Goal: Task Accomplishment & Management: Use online tool/utility

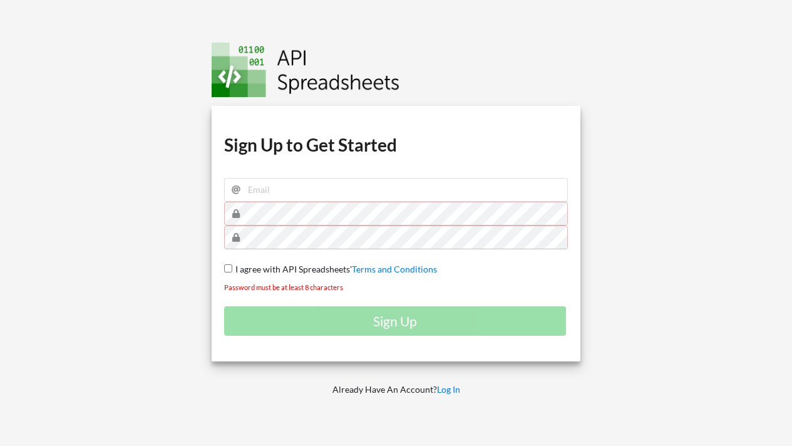
click at [292, 202] on div at bounding box center [396, 214] width 344 height 24
click at [288, 194] on input "email" at bounding box center [396, 190] width 344 height 24
type input "o"
type input "h"
type input "[EMAIL_ADDRESS][DOMAIN_NAME]"
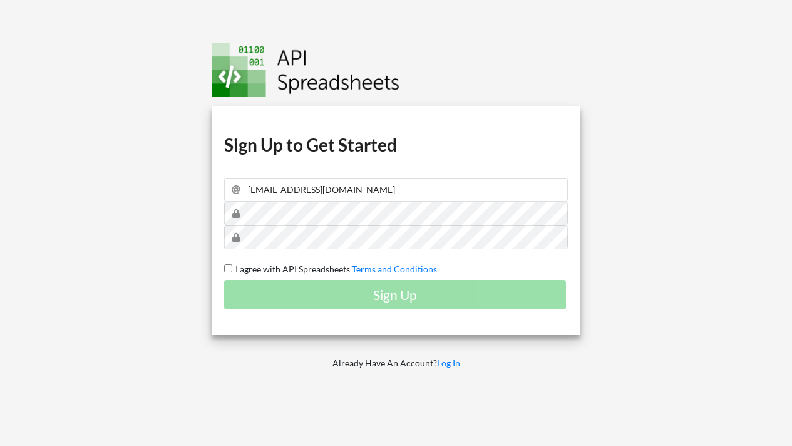
click at [224, 264] on input "I agree with API Spreadsheets' Terms and Conditions" at bounding box center [228, 268] width 8 height 8
checkbox input "true"
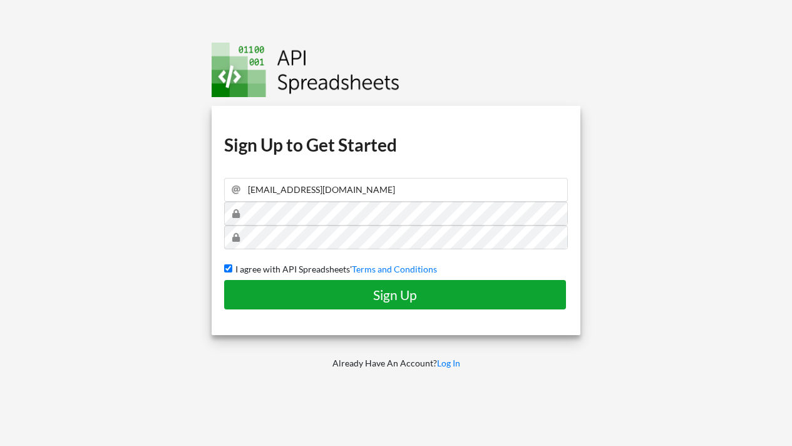
click at [224, 280] on button "Sign Up" at bounding box center [395, 294] width 342 height 29
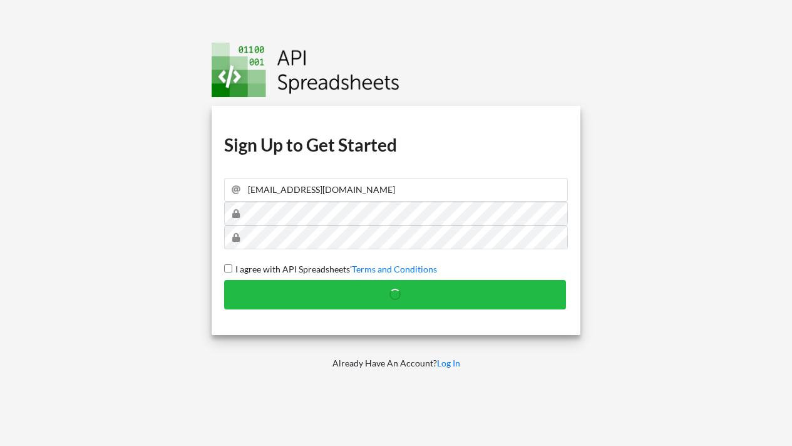
checkbox input "false"
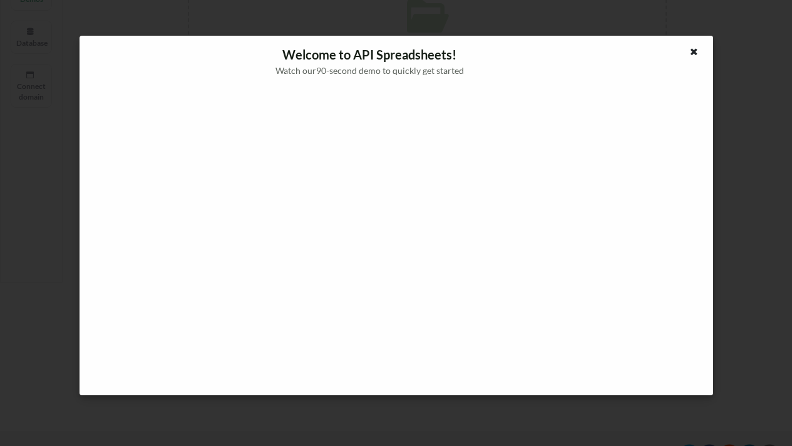
scroll to position [238, 0]
click at [689, 56] on div at bounding box center [695, 53] width 16 height 16
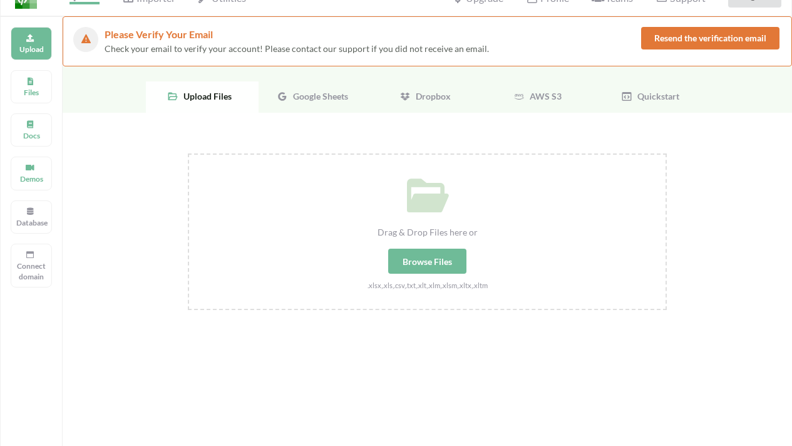
scroll to position [0, 0]
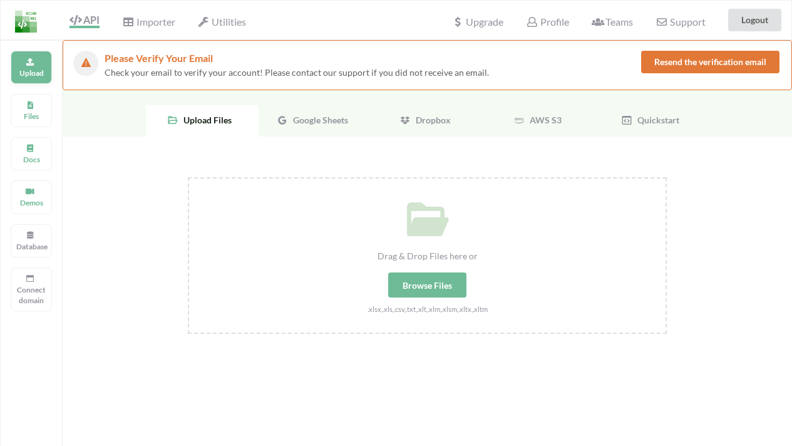
click at [36, 71] on p "Upload" at bounding box center [31, 73] width 30 height 11
click at [435, 287] on div "Browse Files" at bounding box center [427, 284] width 78 height 25
click at [188, 177] on input "Drag & Drop Files here or Browse Files .xlsx,.xls,.csv,.txt,.xlt,.xlm,.xlsm,.xl…" at bounding box center [188, 177] width 0 height 0
click at [312, 119] on span "Google Sheets" at bounding box center [318, 120] width 60 height 11
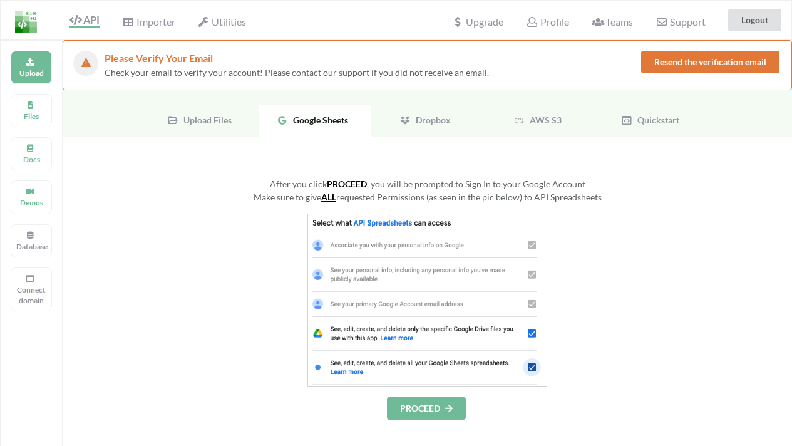
click at [430, 121] on span "Dropbox" at bounding box center [431, 120] width 40 height 11
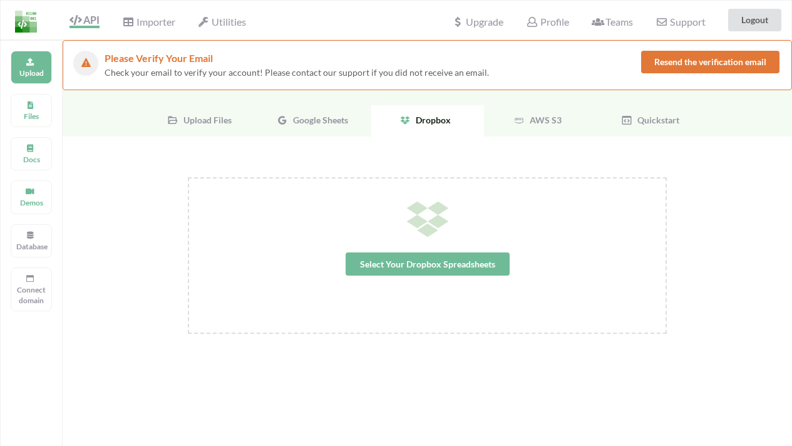
click at [536, 121] on span "AWS S3" at bounding box center [543, 120] width 37 height 11
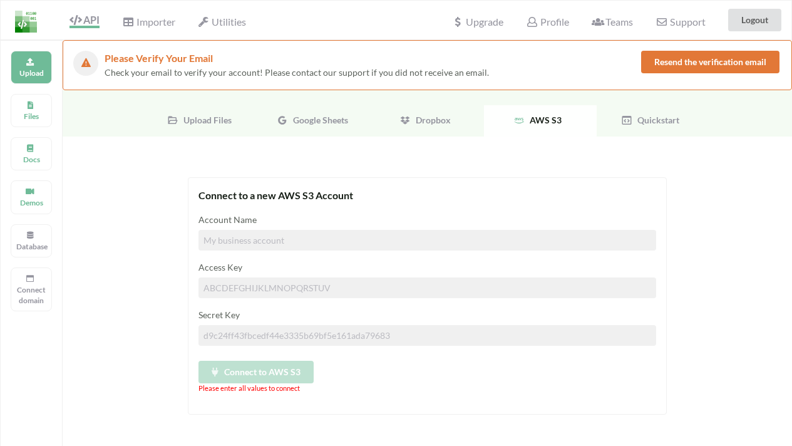
click at [640, 126] on div "Quickstart" at bounding box center [653, 120] width 113 height 31
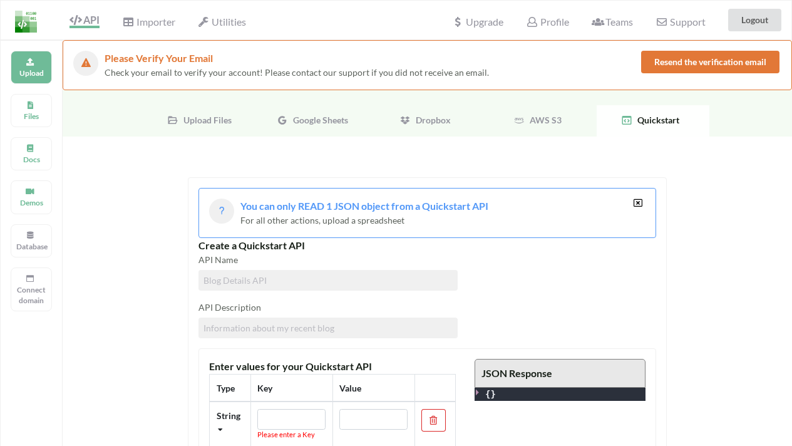
click at [210, 126] on div "Upload Files" at bounding box center [202, 120] width 113 height 31
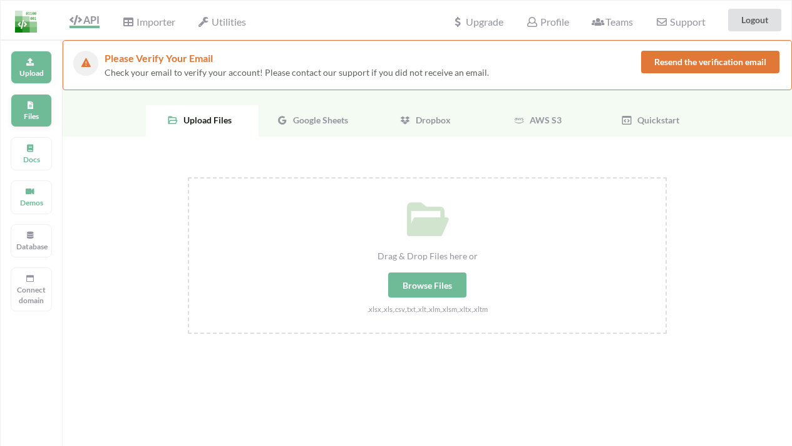
click at [33, 113] on p "Files" at bounding box center [31, 116] width 30 height 11
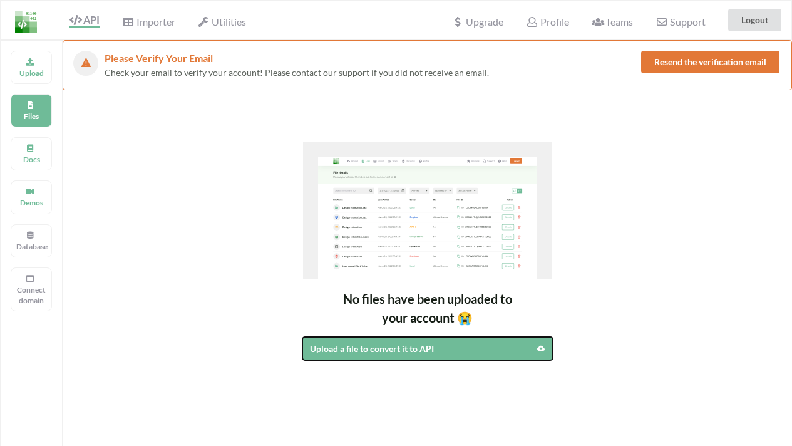
click at [358, 342] on div "Upload a file to convert it to API" at bounding box center [397, 348] width 175 height 13
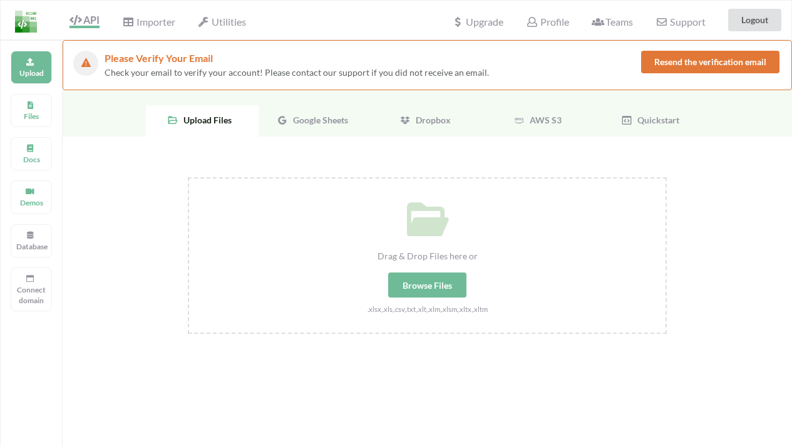
click at [427, 310] on small ".xlsx,.xls,.csv,.txt,.xlt,.xlm,.xlsm,.xltx,.xltm" at bounding box center [427, 309] width 120 height 8
click at [188, 177] on input "Drag & Drop Files here or Browse Files .xlsx,.xls,.csv,.txt,.xlt,.xlm,.xlsm,.xl…" at bounding box center [188, 177] width 0 height 0
click at [152, 30] on div "Importer" at bounding box center [148, 20] width 69 height 28
click at [151, 26] on span "Importer" at bounding box center [148, 23] width 53 height 15
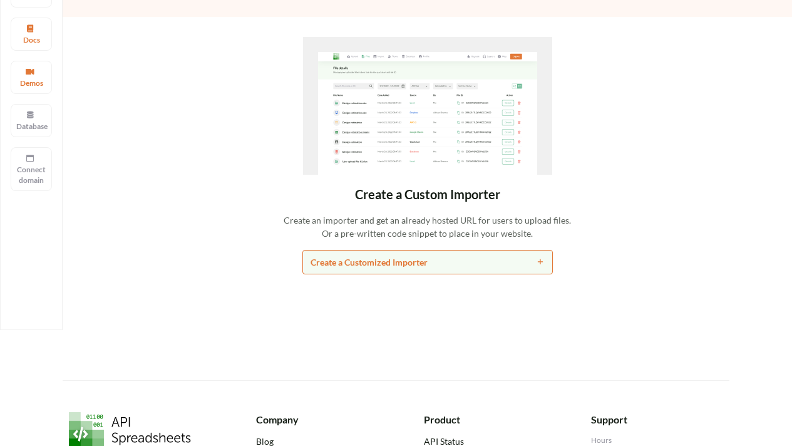
scroll to position [157, 0]
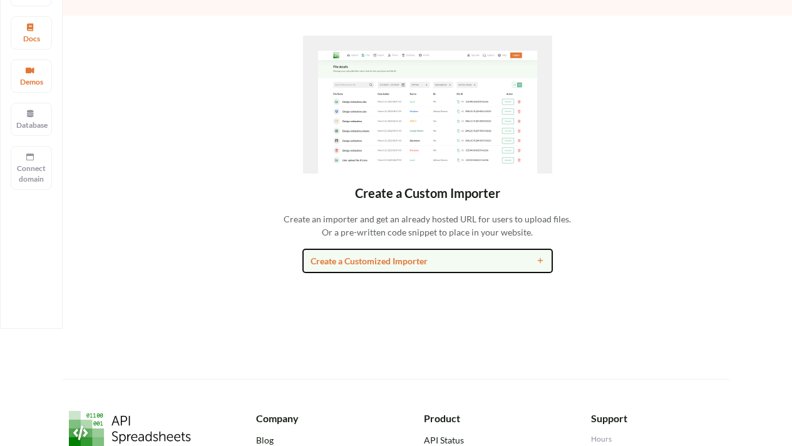
click at [384, 262] on div "Create a Customized Importer" at bounding box center [396, 260] width 172 height 13
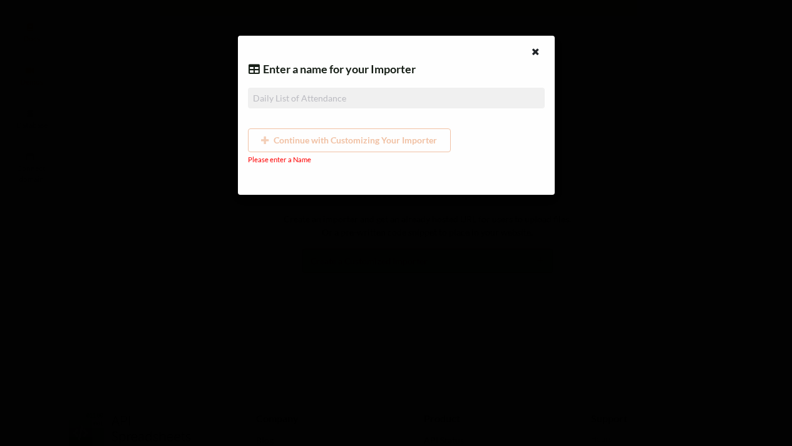
click at [373, 135] on div "Continue with Customizing Your Importer" at bounding box center [396, 140] width 297 height 24
click at [354, 93] on input at bounding box center [396, 98] width 297 height 21
click at [536, 47] on icon at bounding box center [535, 50] width 11 height 9
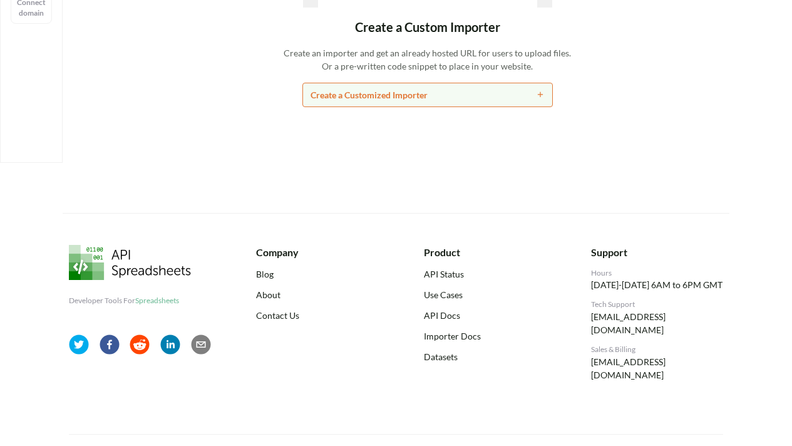
scroll to position [0, 0]
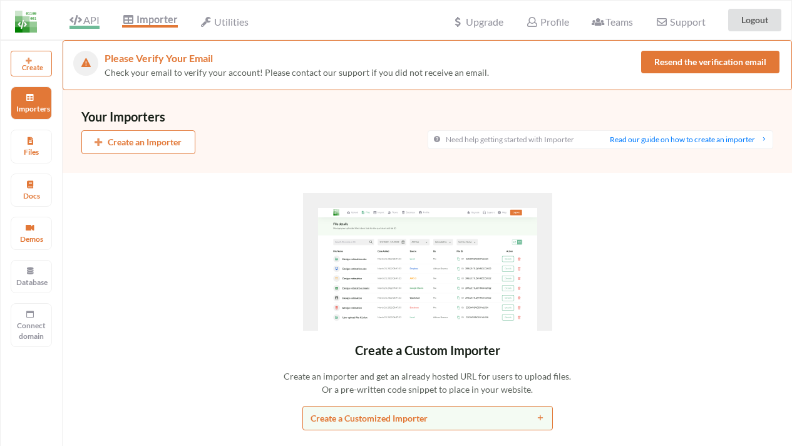
click at [91, 21] on span "API" at bounding box center [84, 21] width 30 height 15
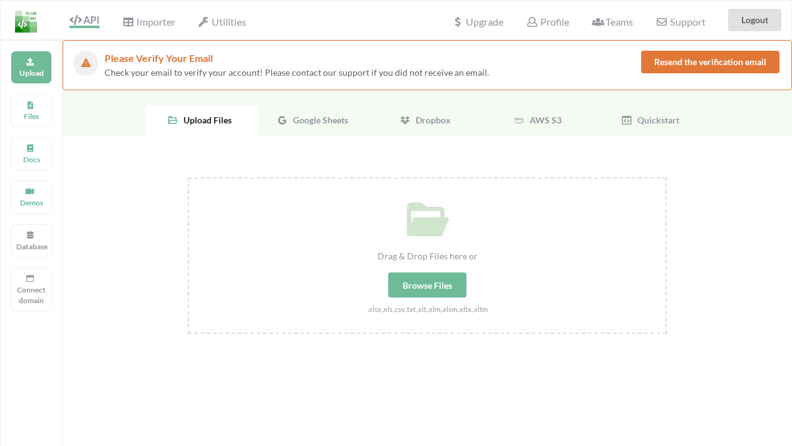
click at [427, 272] on div "Browse Files" at bounding box center [427, 284] width 78 height 25
click at [188, 177] on input "Drag & Drop Files here or Browse Files .xlsx,.xls,.csv,.txt,.xlt,.xlm,.xlsm,.xl…" at bounding box center [188, 177] width 0 height 0
click at [30, 294] on p "Connect domain" at bounding box center [31, 294] width 30 height 21
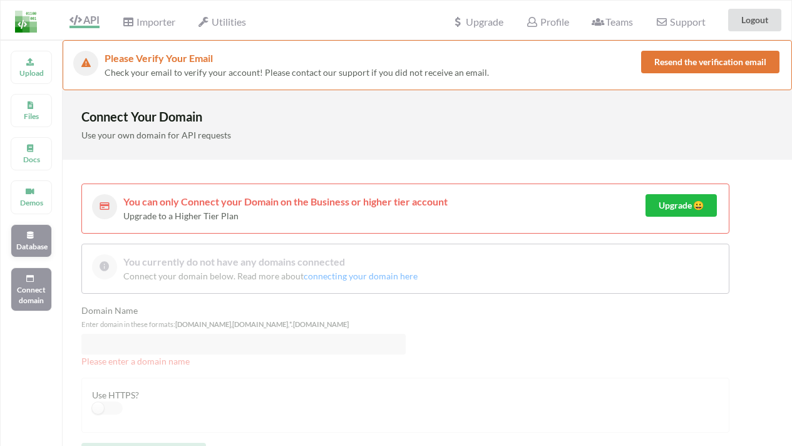
click at [13, 233] on div "Database" at bounding box center [31, 240] width 41 height 33
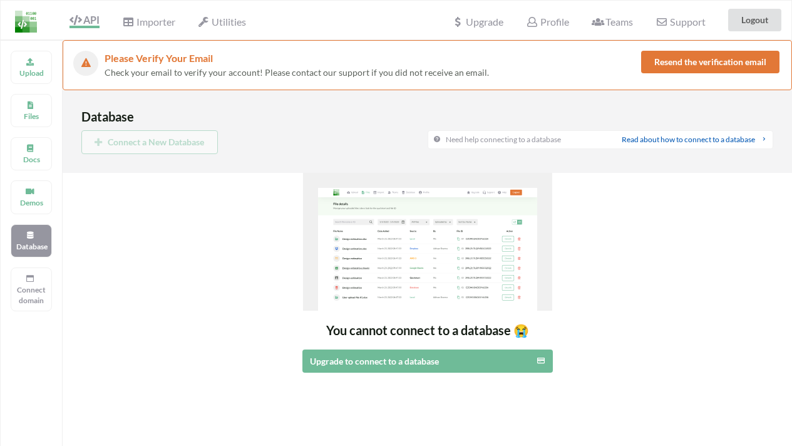
click at [650, 141] on link "Read about how to connect to a database" at bounding box center [695, 139] width 146 height 9
